Goal: Task Accomplishment & Management: Manage account settings

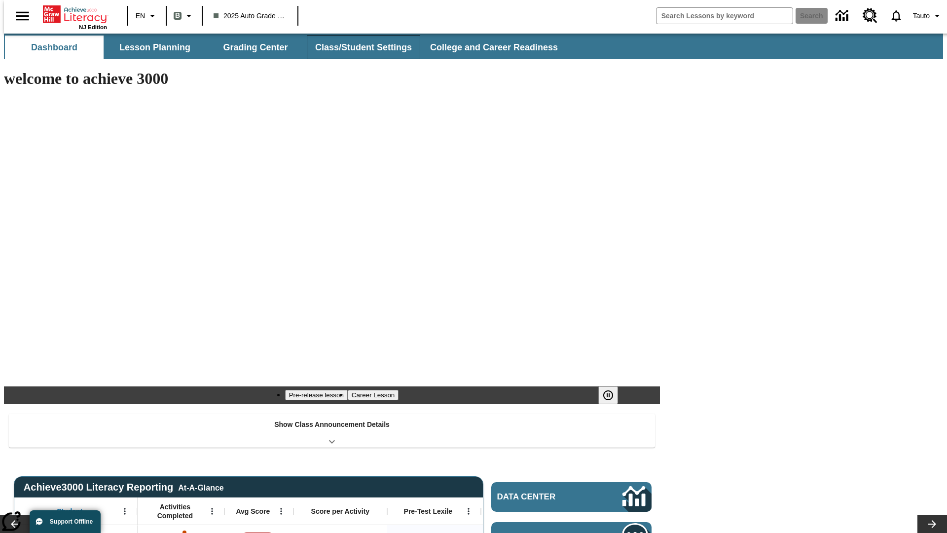
click at [358, 47] on button "Class/Student Settings" at bounding box center [363, 48] width 113 height 24
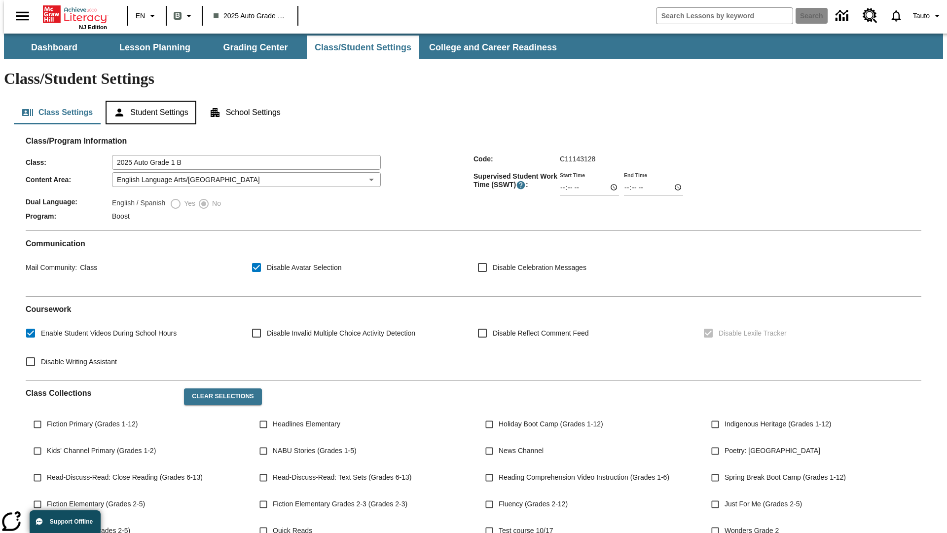
click at [148, 101] on button "Student Settings" at bounding box center [151, 113] width 90 height 24
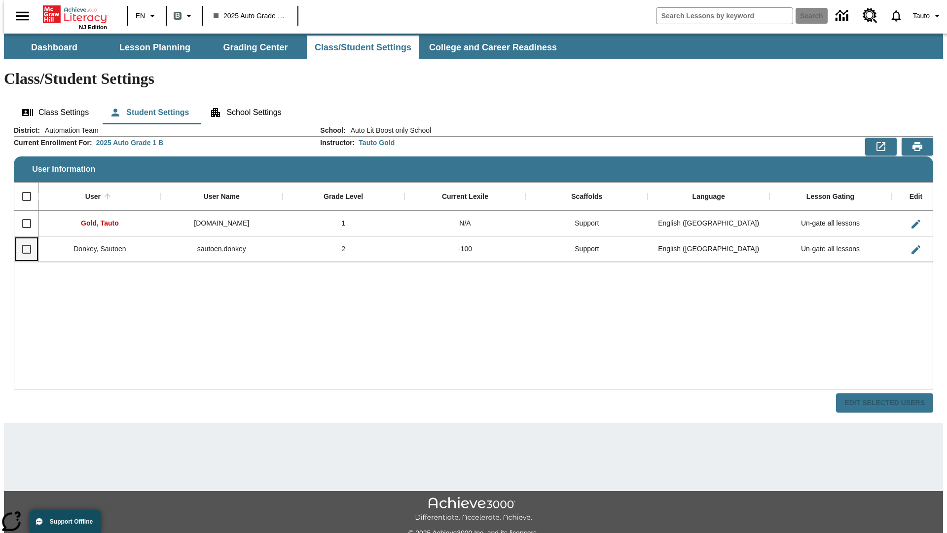
click at [22, 239] on input "Select row" at bounding box center [26, 249] width 21 height 21
checkbox input "true"
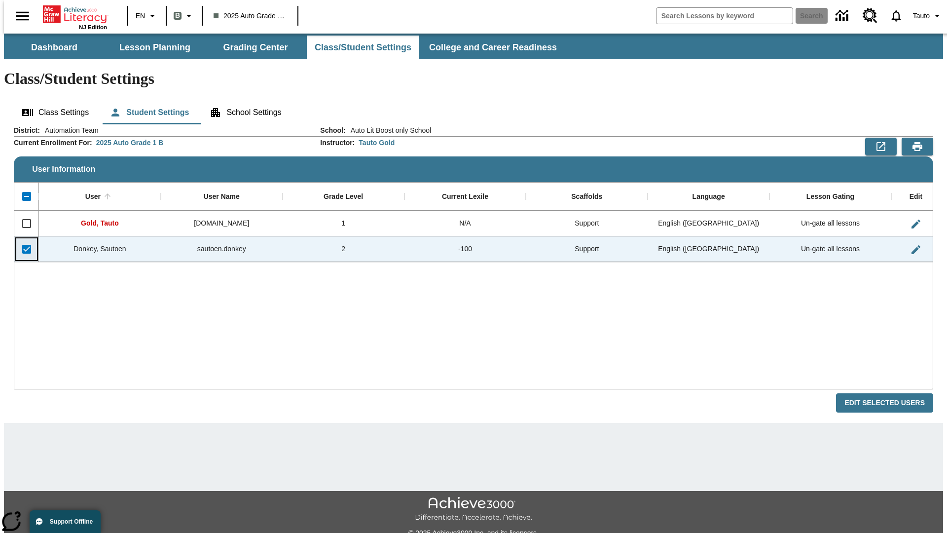
checkbox input "true"
click at [892, 393] on button "Edit Selected Users" at bounding box center [884, 402] width 97 height 19
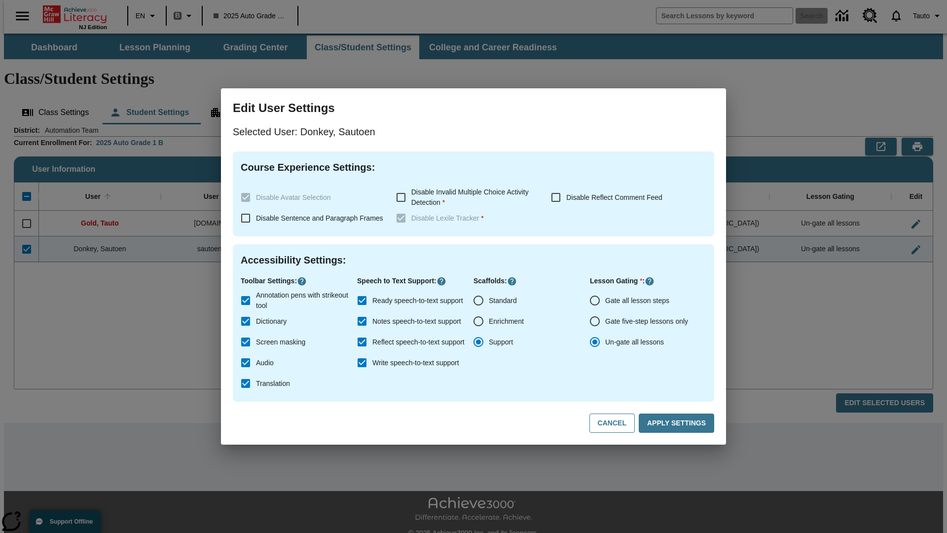
click at [595, 300] on input "Gate all lesson steps" at bounding box center [595, 300] width 21 height 21
radio input "true"
click at [678, 423] on button "Apply Settings" at bounding box center [676, 422] width 75 height 19
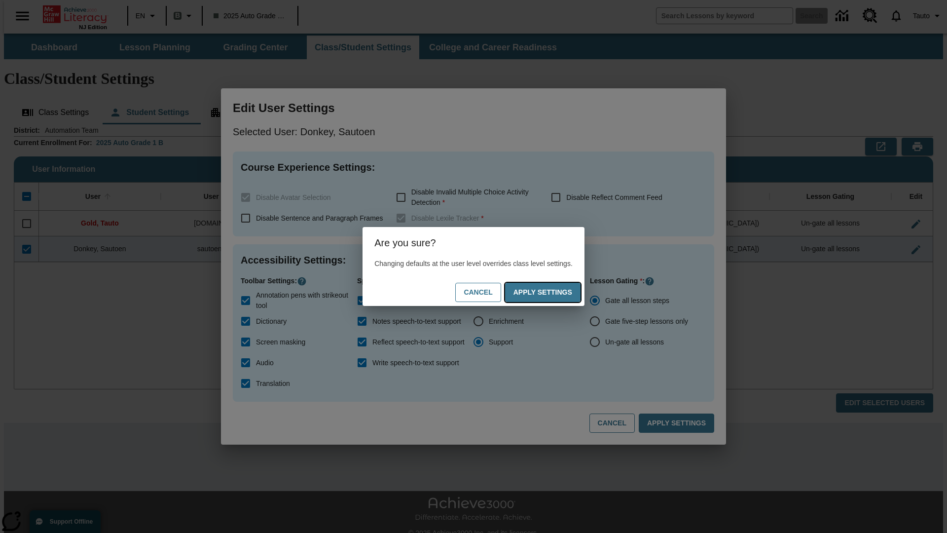
click at [553, 292] on button "Apply Settings" at bounding box center [542, 292] width 75 height 19
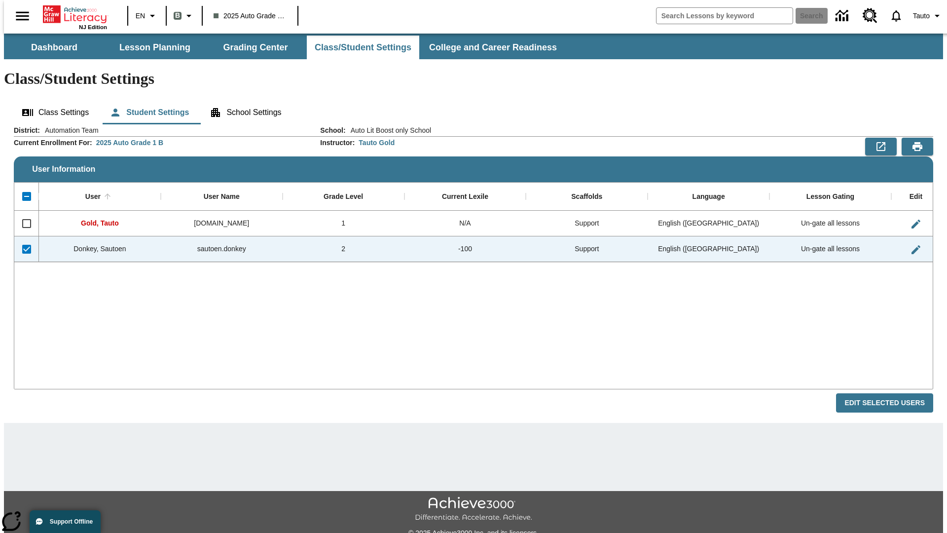
checkbox input "false"
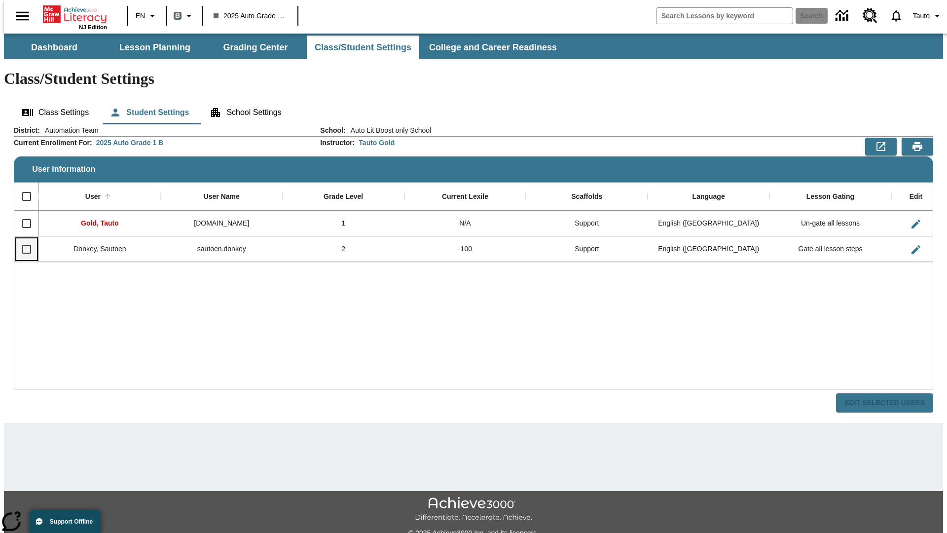
click at [22, 239] on input "Select row" at bounding box center [26, 249] width 21 height 21
checkbox input "true"
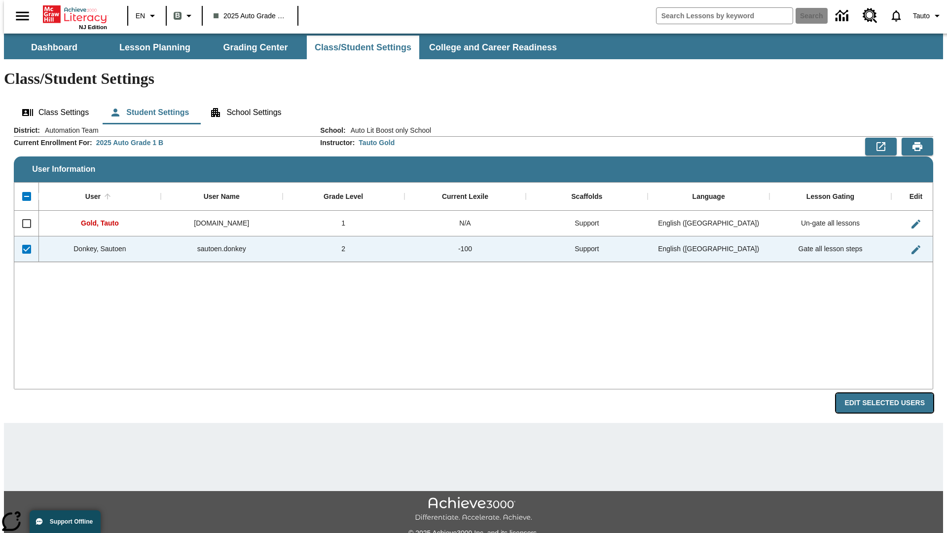
click at [892, 393] on button "Edit Selected Users" at bounding box center [884, 402] width 97 height 19
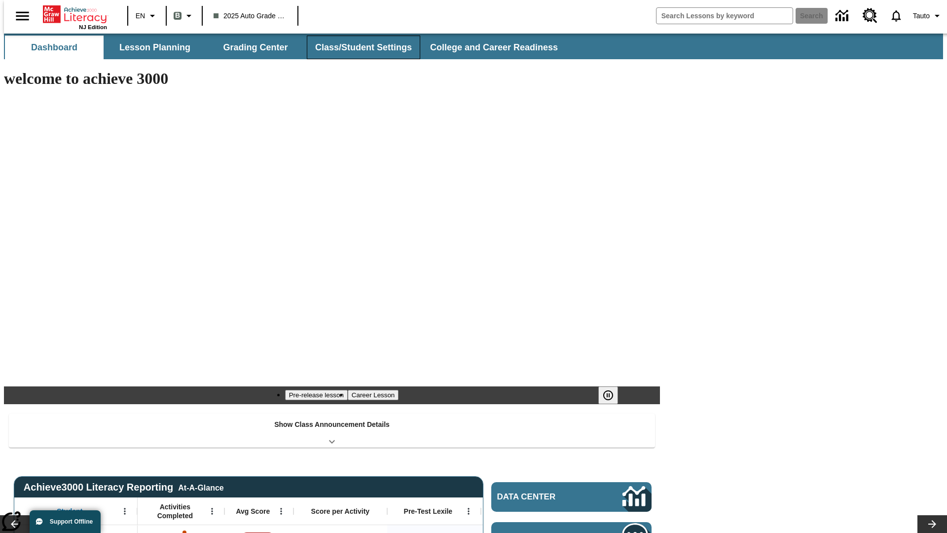
click at [358, 47] on button "Class/Student Settings" at bounding box center [363, 48] width 113 height 24
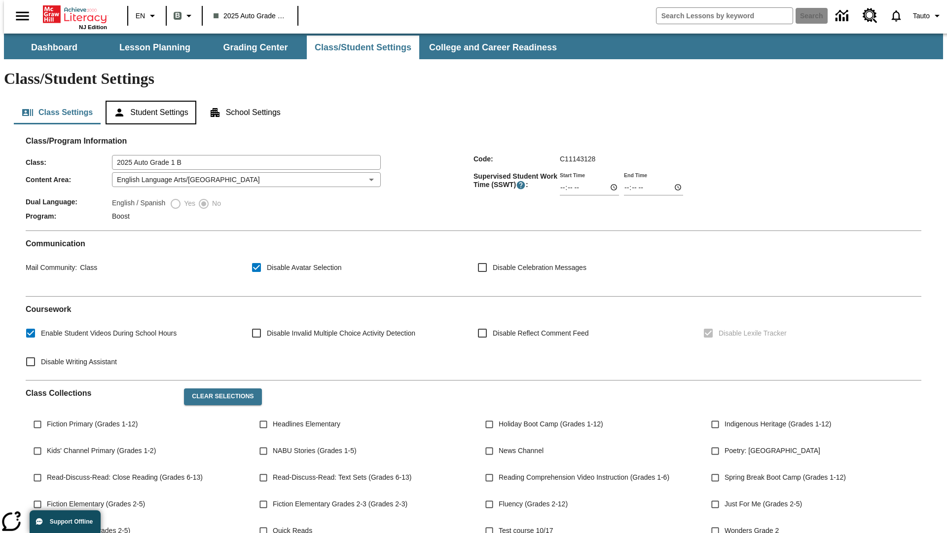
click at [148, 101] on button "Student Settings" at bounding box center [151, 113] width 90 height 24
